Goal: Navigation & Orientation: Find specific page/section

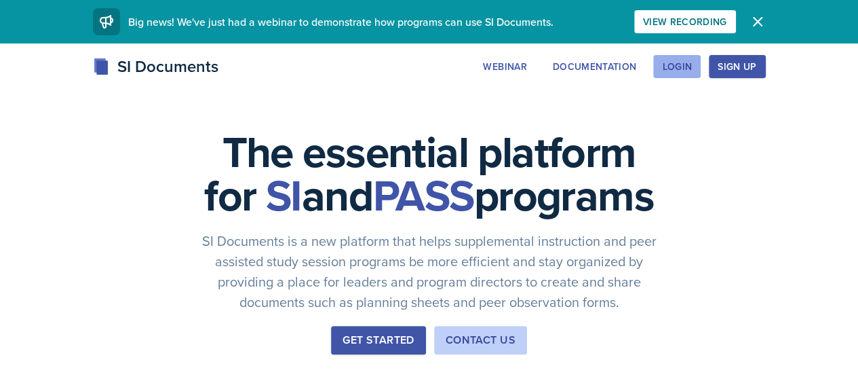
click at [692, 61] on div "Login" at bounding box center [677, 66] width 30 height 11
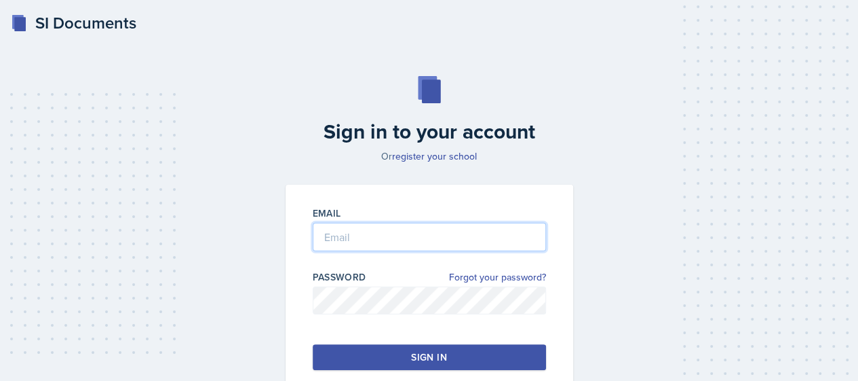
click at [395, 235] on input "email" at bounding box center [429, 237] width 233 height 29
click at [452, 156] on link "register your school" at bounding box center [434, 156] width 85 height 14
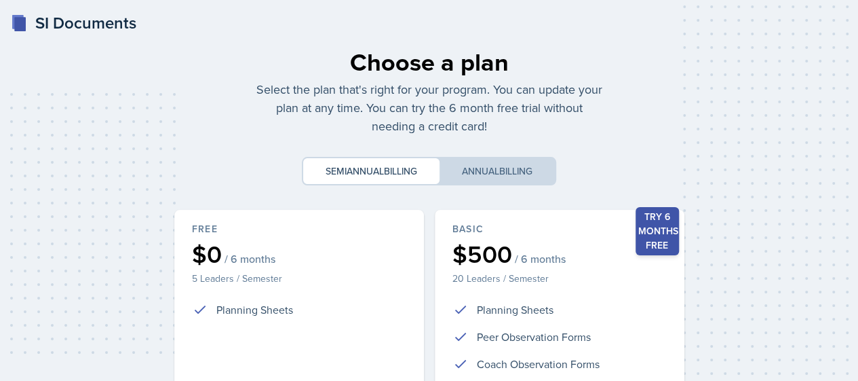
scroll to position [1, 0]
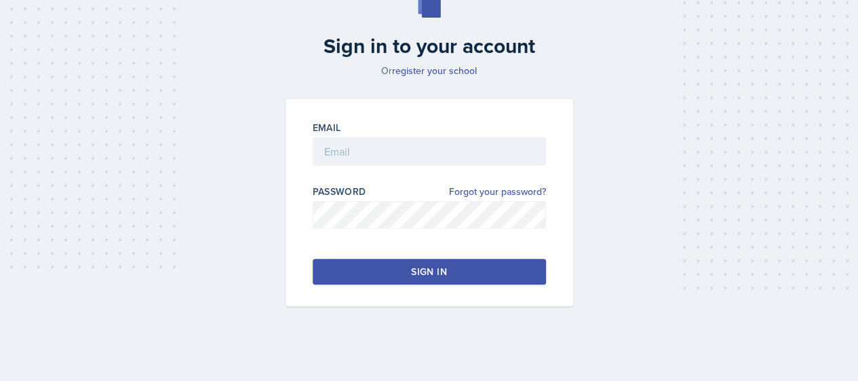
scroll to position [86, 0]
click at [349, 137] on input "email" at bounding box center [429, 151] width 233 height 29
click at [421, 284] on div "Email [PERSON_NAME] Password Forgot your password? Sign in" at bounding box center [430, 202] width 288 height 207
click at [414, 272] on div "Sign in" at bounding box center [428, 272] width 35 height 14
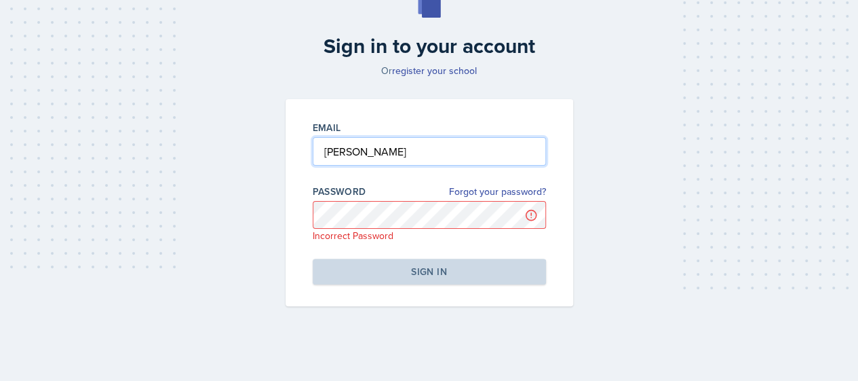
click at [452, 155] on input "[PERSON_NAME]" at bounding box center [429, 151] width 233 height 29
drag, startPoint x: 452, startPoint y: 155, endPoint x: 289, endPoint y: 153, distance: 162.9
click at [290, 153] on div "Email [PERSON_NAME] Password Forgot your password? Incorrect Password Sign in" at bounding box center [430, 202] width 288 height 207
click at [411, 151] on input "ajl5274@mavs.uta .edu" at bounding box center [429, 151] width 233 height 29
type input "[EMAIL_ADDRESS][DOMAIN_NAME]"
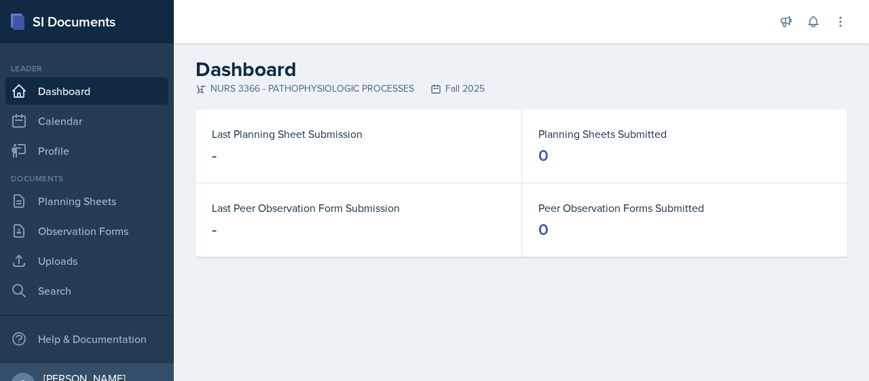
click at [303, 91] on div "NURS 3366 - PATHOPHYSIOLOGIC PROCESSES Fall 2025" at bounding box center [520, 88] width 651 height 14
click at [66, 122] on link "Calendar" at bounding box center [86, 120] width 163 height 27
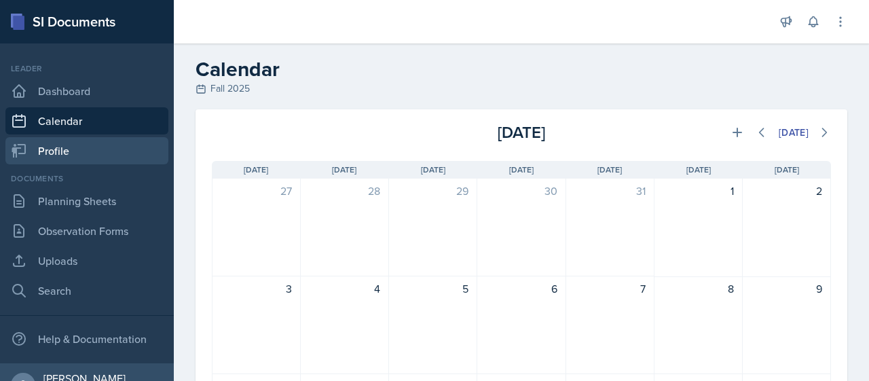
click at [45, 149] on link "Profile" at bounding box center [86, 150] width 163 height 27
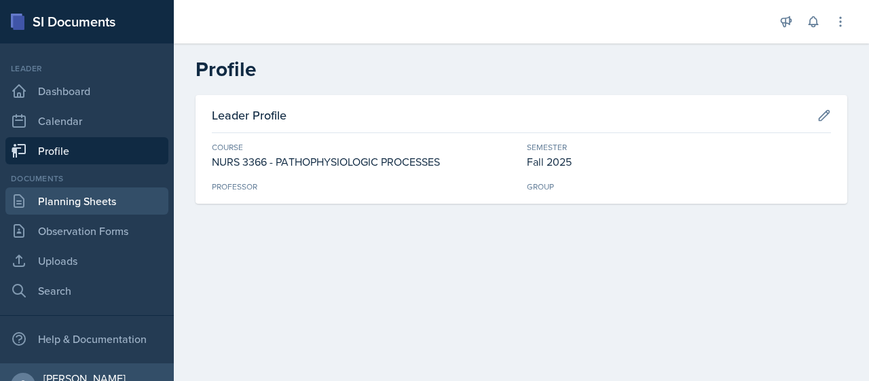
click at [53, 206] on link "Planning Sheets" at bounding box center [86, 200] width 163 height 27
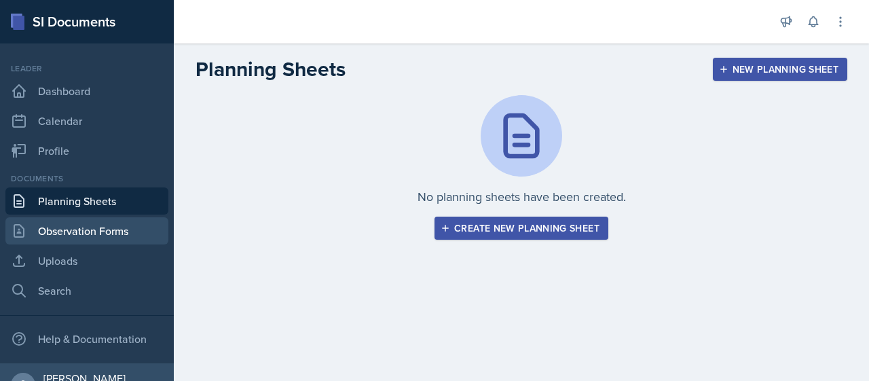
click at [74, 241] on link "Observation Forms" at bounding box center [86, 230] width 163 height 27
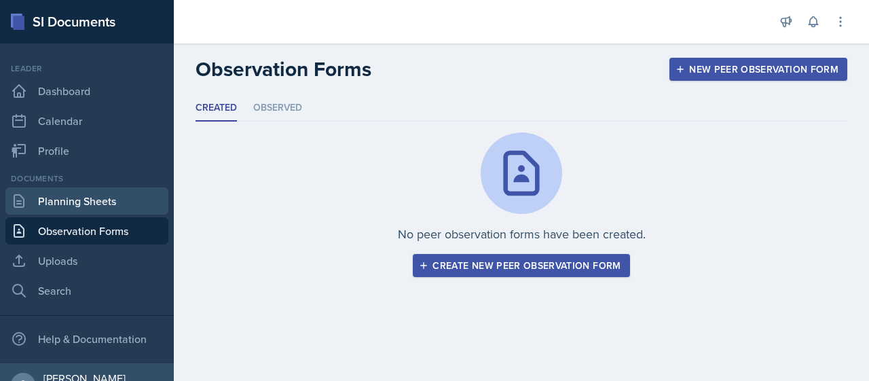
click at [100, 197] on link "Planning Sheets" at bounding box center [86, 200] width 163 height 27
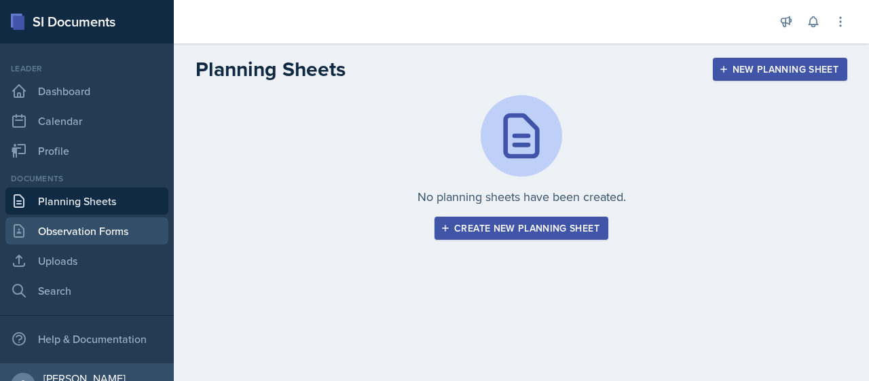
click at [89, 233] on link "Observation Forms" at bounding box center [86, 230] width 163 height 27
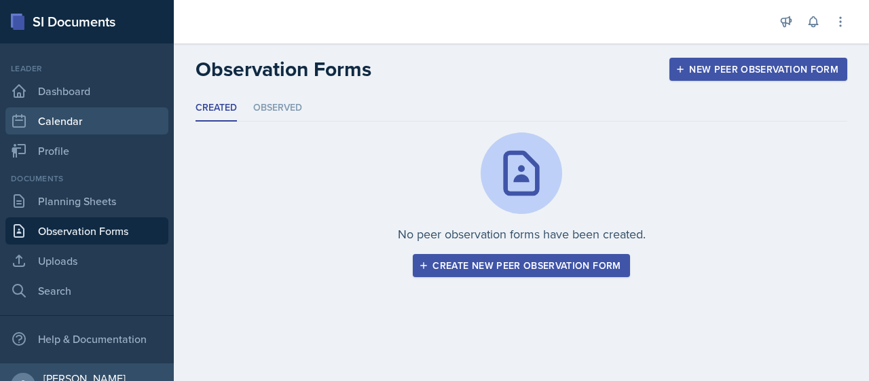
click at [82, 124] on link "Calendar" at bounding box center [86, 120] width 163 height 27
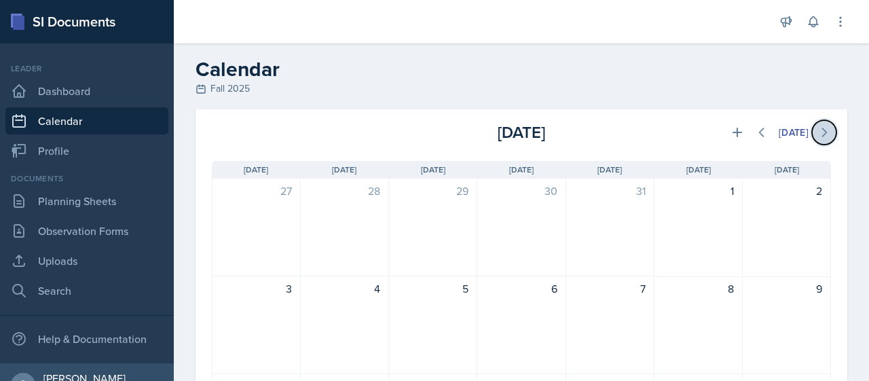
click at [817, 134] on icon at bounding box center [824, 133] width 14 height 14
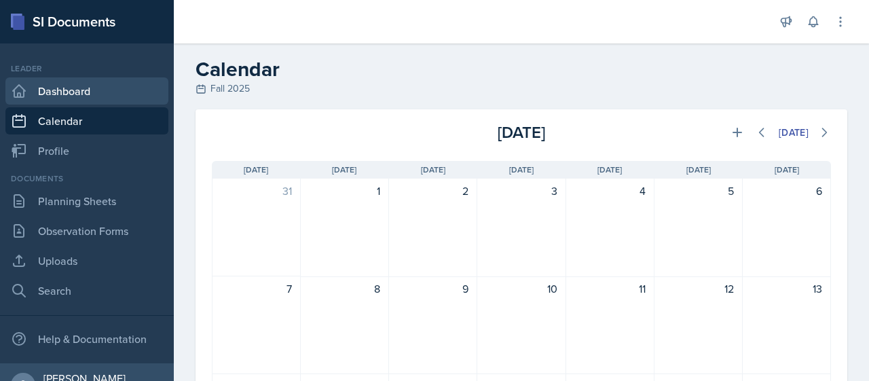
click at [58, 94] on link "Dashboard" at bounding box center [86, 90] width 163 height 27
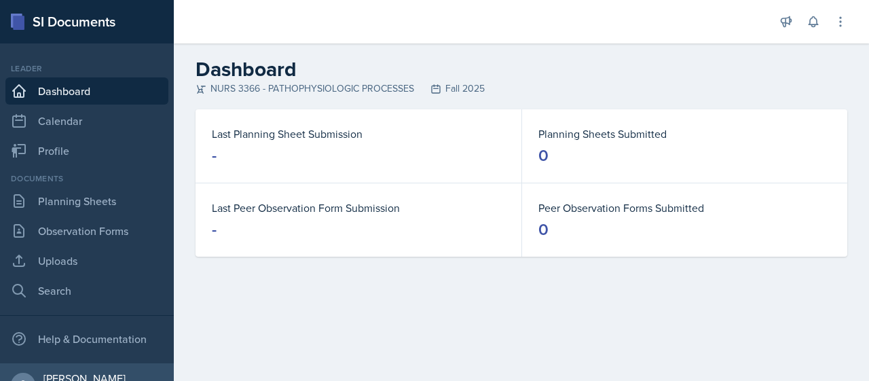
click at [94, 93] on link "Dashboard" at bounding box center [86, 90] width 163 height 27
click at [840, 16] on icon at bounding box center [840, 22] width 14 height 14
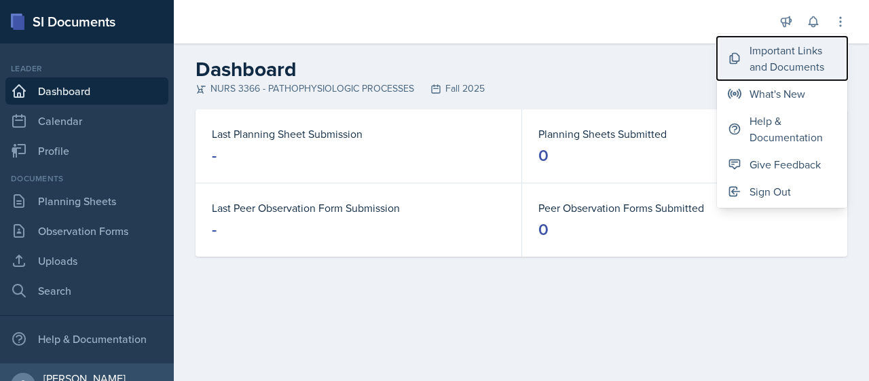
click at [798, 60] on div "Important Links and Documents" at bounding box center [792, 58] width 87 height 33
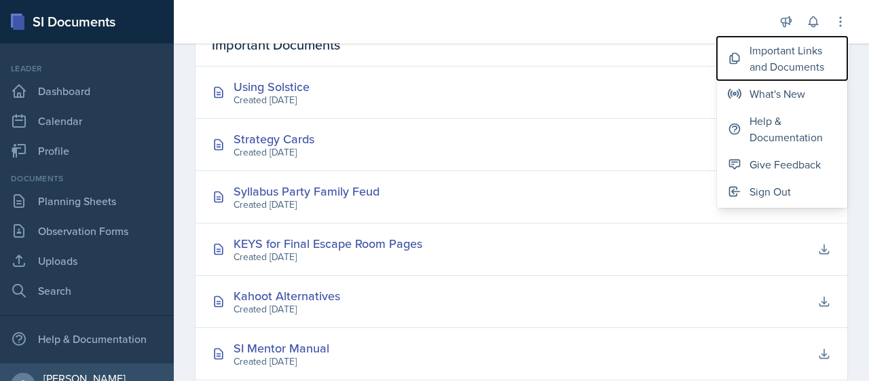
scroll to position [437, 0]
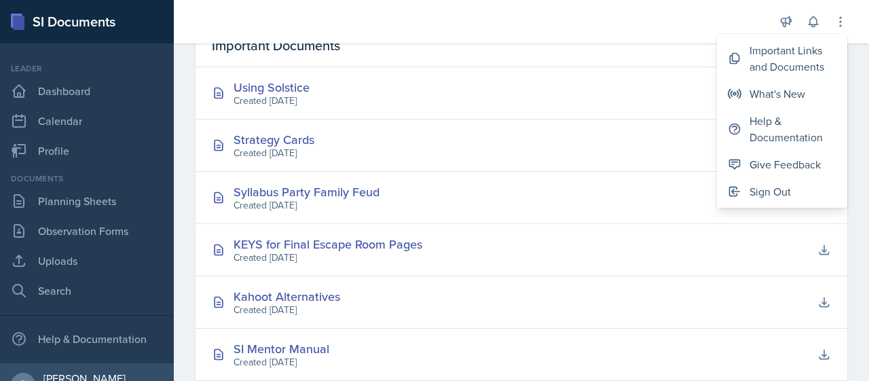
click at [371, 120] on div "Strategy Cards Created [DATE]" at bounding box center [520, 145] width 651 height 52
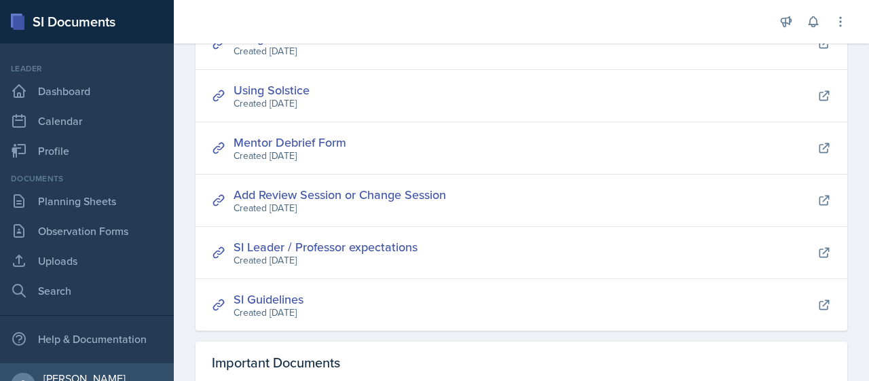
scroll to position [119, 0]
